Goal: Task Accomplishment & Management: Use online tool/utility

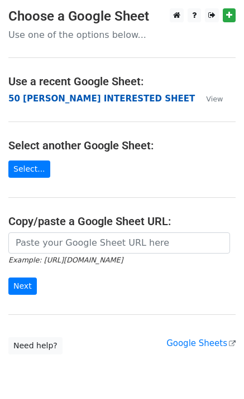
click at [66, 101] on strong "50 KEVIN INTERESTED SHEET" at bounding box center [101, 99] width 186 height 10
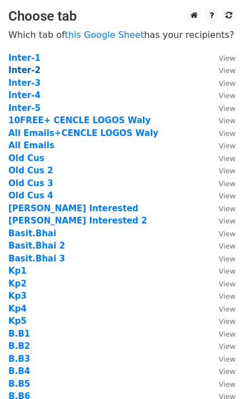
click at [27, 71] on strong "Inter-2" at bounding box center [24, 70] width 32 height 10
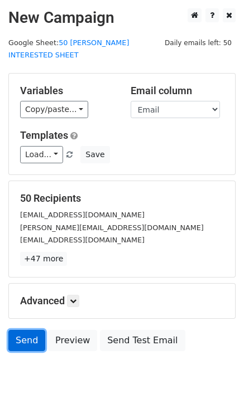
click at [29, 332] on link "Send" at bounding box center [26, 340] width 37 height 21
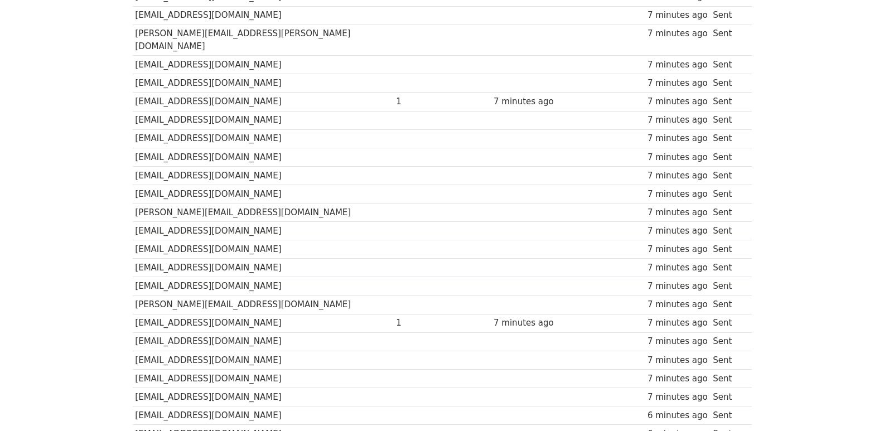
scroll to position [776, 0]
